Goal: Use online tool/utility: Utilize a website feature to perform a specific function

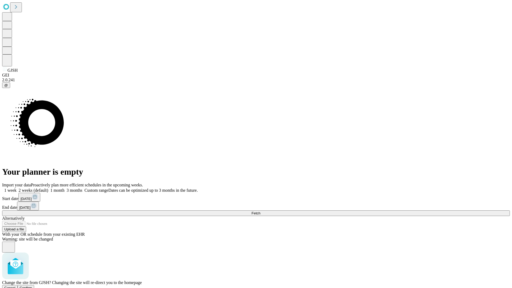
click at [32, 286] on span "Confirm" at bounding box center [26, 288] width 13 height 4
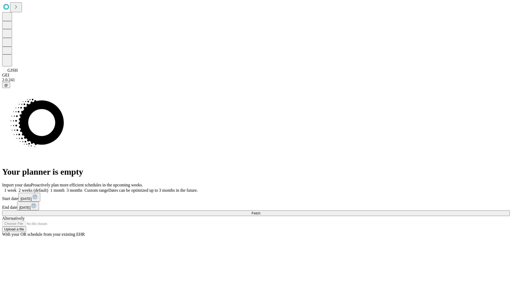
click at [65, 188] on label "1 month" at bounding box center [56, 190] width 16 height 5
click at [260, 211] on span "Fetch" at bounding box center [255, 213] width 9 height 4
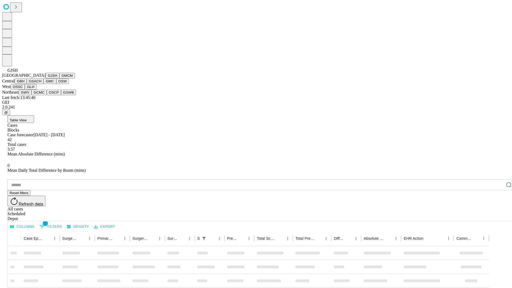
click at [59, 78] on button "GMCM" at bounding box center [66, 76] width 15 height 6
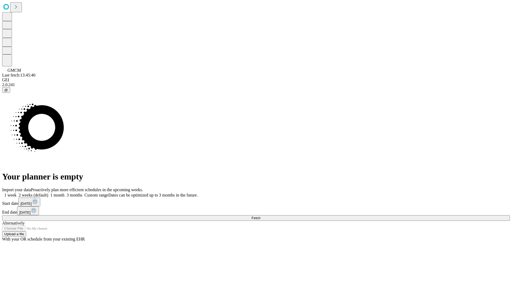
click at [65, 193] on label "1 month" at bounding box center [56, 195] width 16 height 5
click at [260, 216] on span "Fetch" at bounding box center [255, 218] width 9 height 4
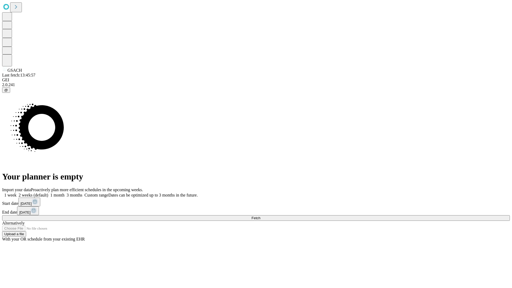
click at [65, 193] on label "1 month" at bounding box center [56, 195] width 16 height 5
click at [260, 216] on span "Fetch" at bounding box center [255, 218] width 9 height 4
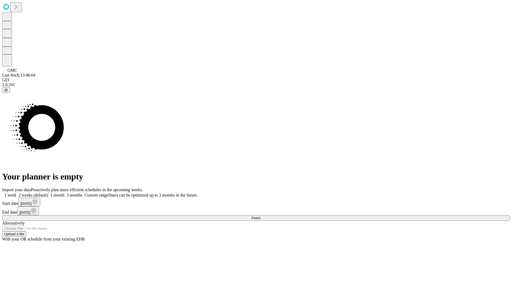
click at [65, 193] on label "1 month" at bounding box center [56, 195] width 16 height 5
click at [260, 216] on span "Fetch" at bounding box center [255, 218] width 9 height 4
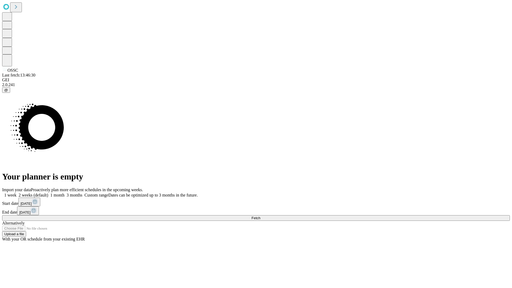
click at [65, 193] on label "1 month" at bounding box center [56, 195] width 16 height 5
click at [260, 216] on span "Fetch" at bounding box center [255, 218] width 9 height 4
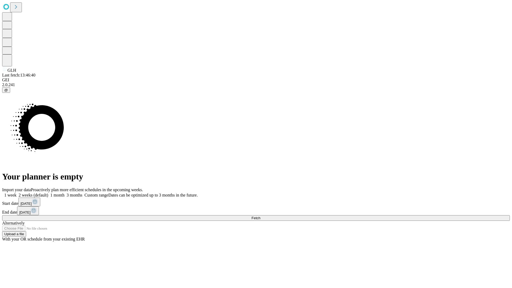
click at [65, 193] on label "1 month" at bounding box center [56, 195] width 16 height 5
click at [260, 216] on span "Fetch" at bounding box center [255, 218] width 9 height 4
click at [65, 193] on label "1 month" at bounding box center [56, 195] width 16 height 5
click at [260, 216] on span "Fetch" at bounding box center [255, 218] width 9 height 4
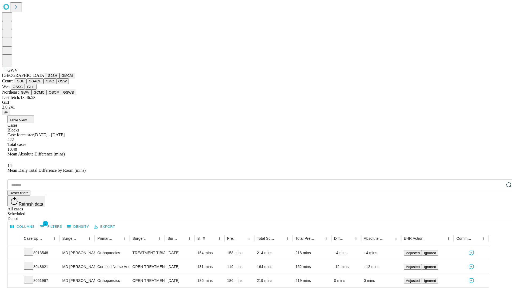
click at [41, 95] on button "GCMC" at bounding box center [38, 93] width 15 height 6
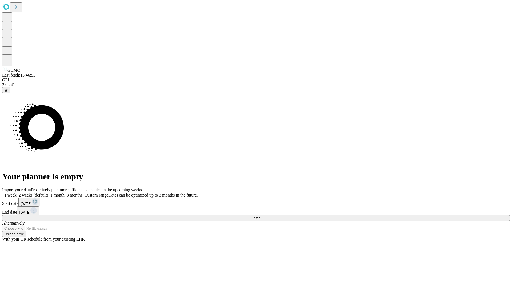
click at [65, 193] on label "1 month" at bounding box center [56, 195] width 16 height 5
click at [260, 216] on span "Fetch" at bounding box center [255, 218] width 9 height 4
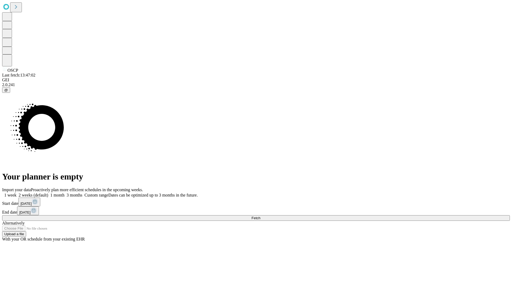
click at [65, 193] on label "1 month" at bounding box center [56, 195] width 16 height 5
click at [260, 216] on span "Fetch" at bounding box center [255, 218] width 9 height 4
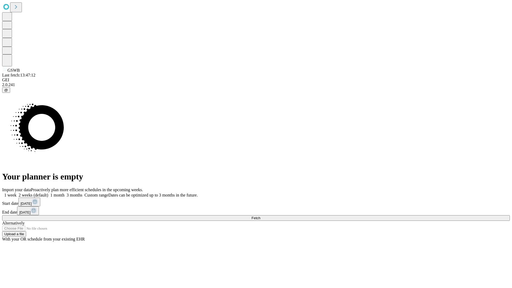
click at [65, 193] on label "1 month" at bounding box center [56, 195] width 16 height 5
click at [260, 216] on span "Fetch" at bounding box center [255, 218] width 9 height 4
